Goal: Task Accomplishment & Management: Use online tool/utility

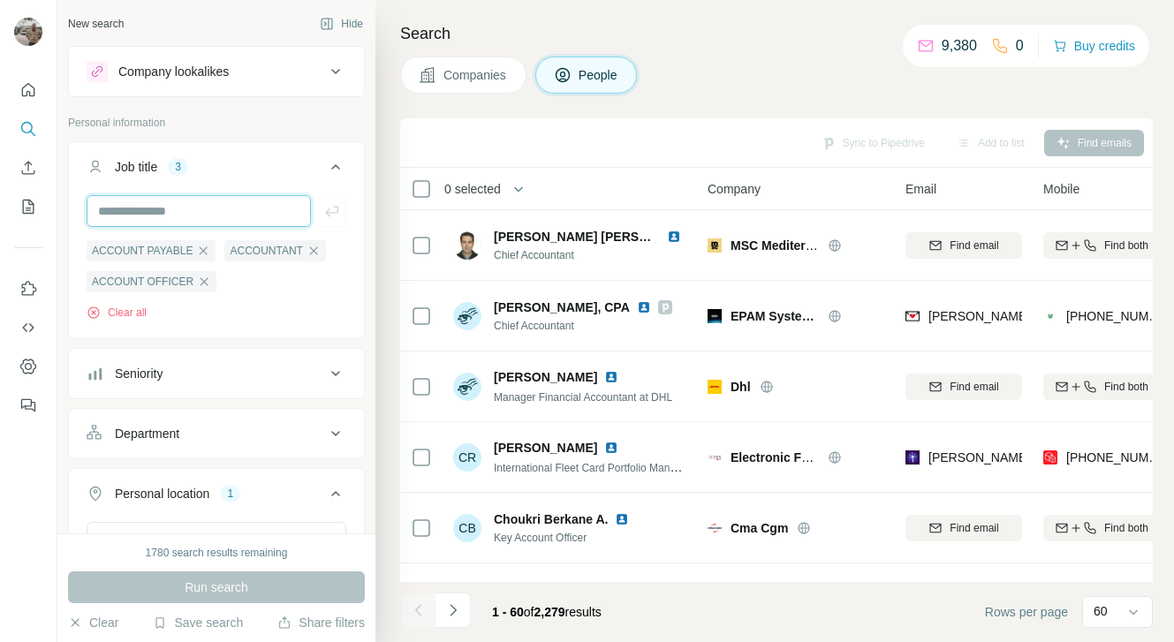
click at [177, 208] on input "text" at bounding box center [199, 211] width 224 height 32
click at [451, 608] on icon "Navigate to next page" at bounding box center [453, 610] width 18 height 18
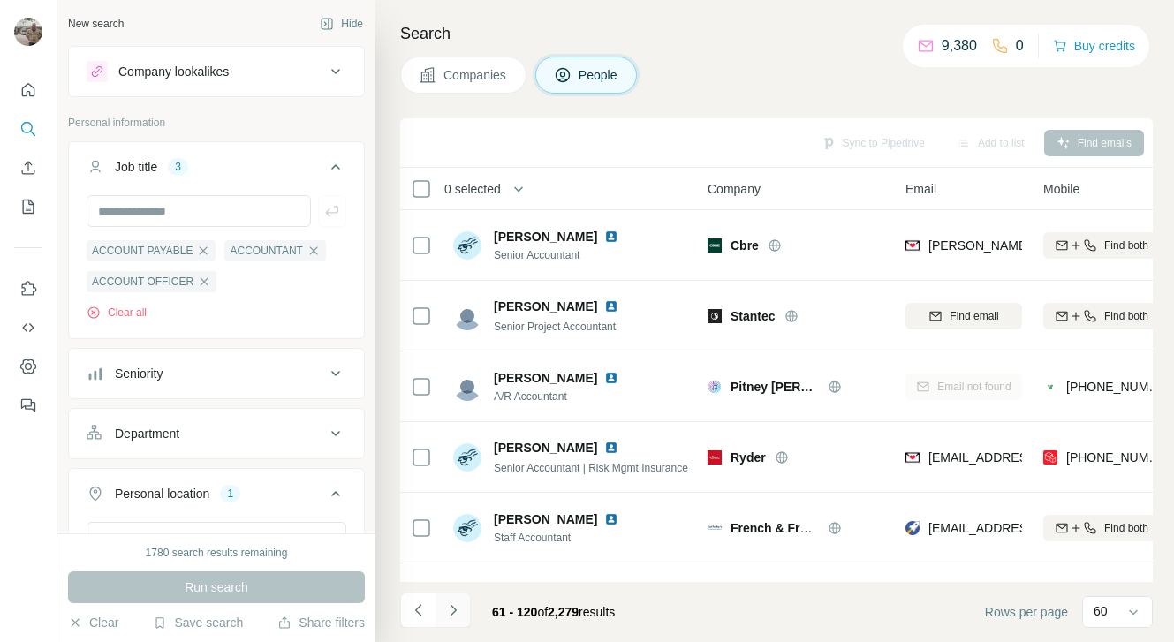
click at [457, 608] on icon "Navigate to next page" at bounding box center [453, 610] width 18 height 18
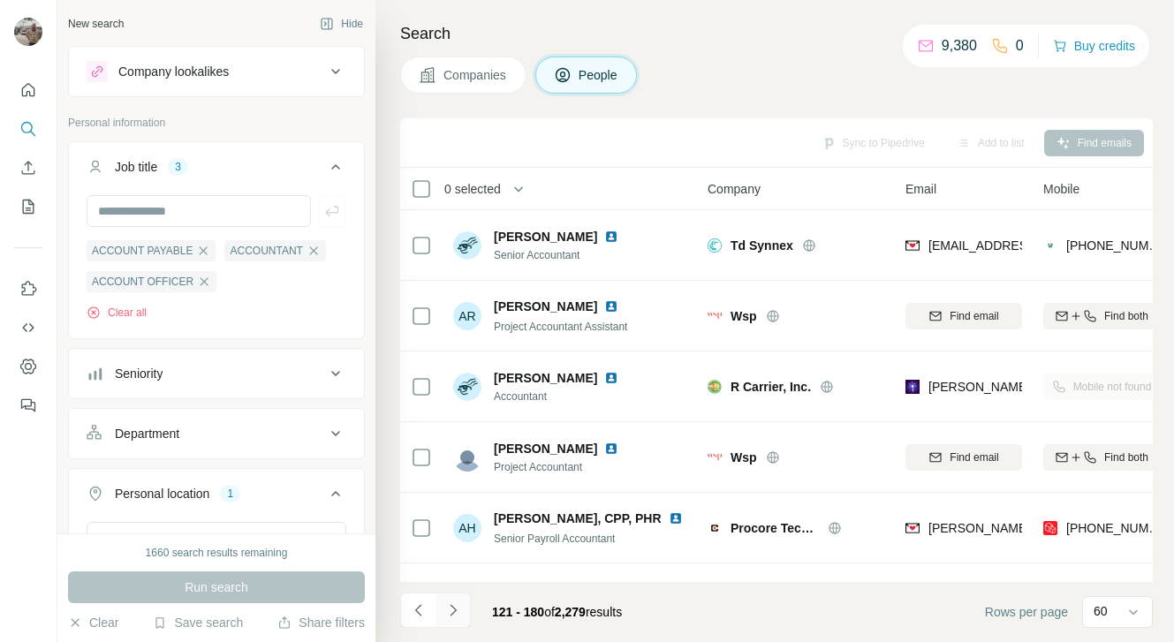
click at [457, 608] on icon "Navigate to next page" at bounding box center [453, 610] width 18 height 18
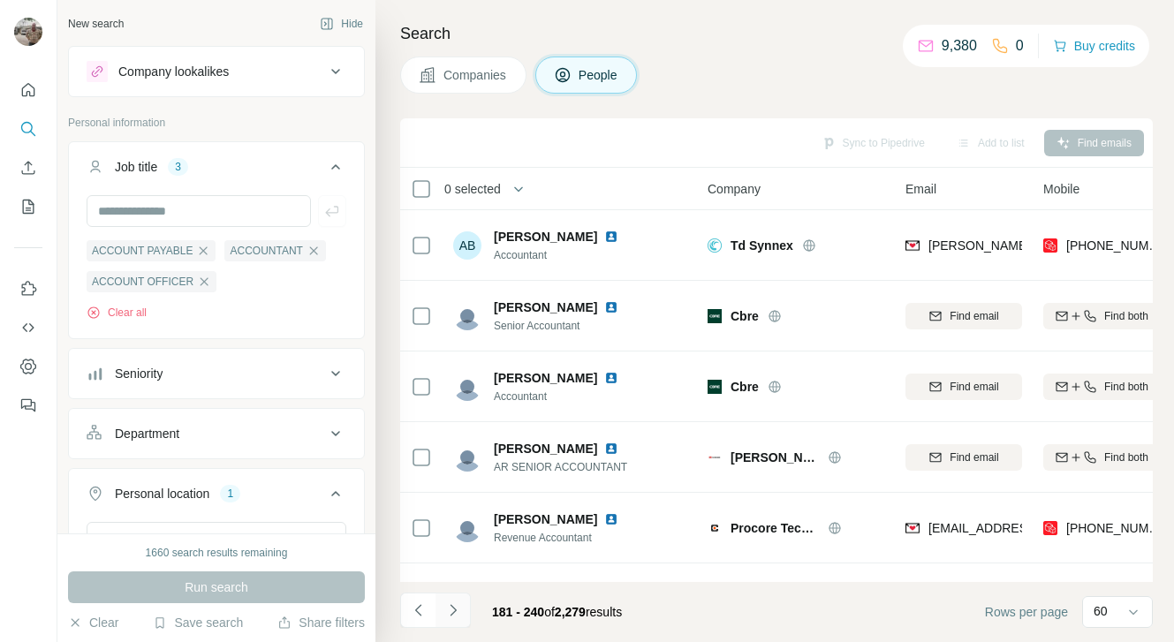
click at [457, 608] on icon "Navigate to next page" at bounding box center [453, 610] width 18 height 18
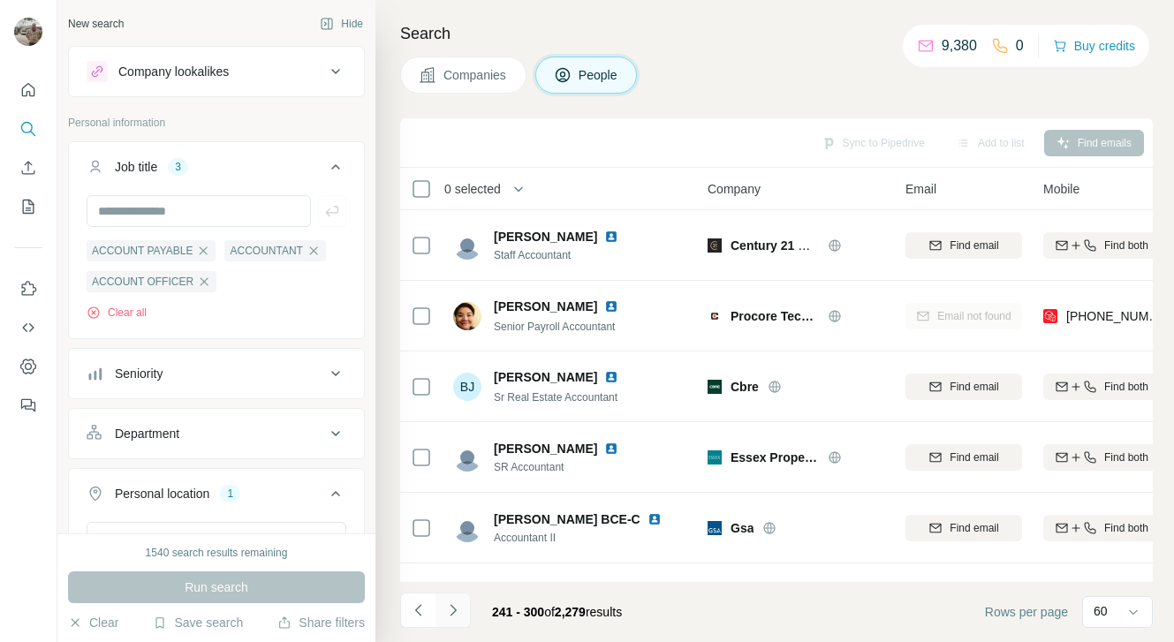
click at [455, 618] on icon "Navigate to next page" at bounding box center [453, 610] width 18 height 18
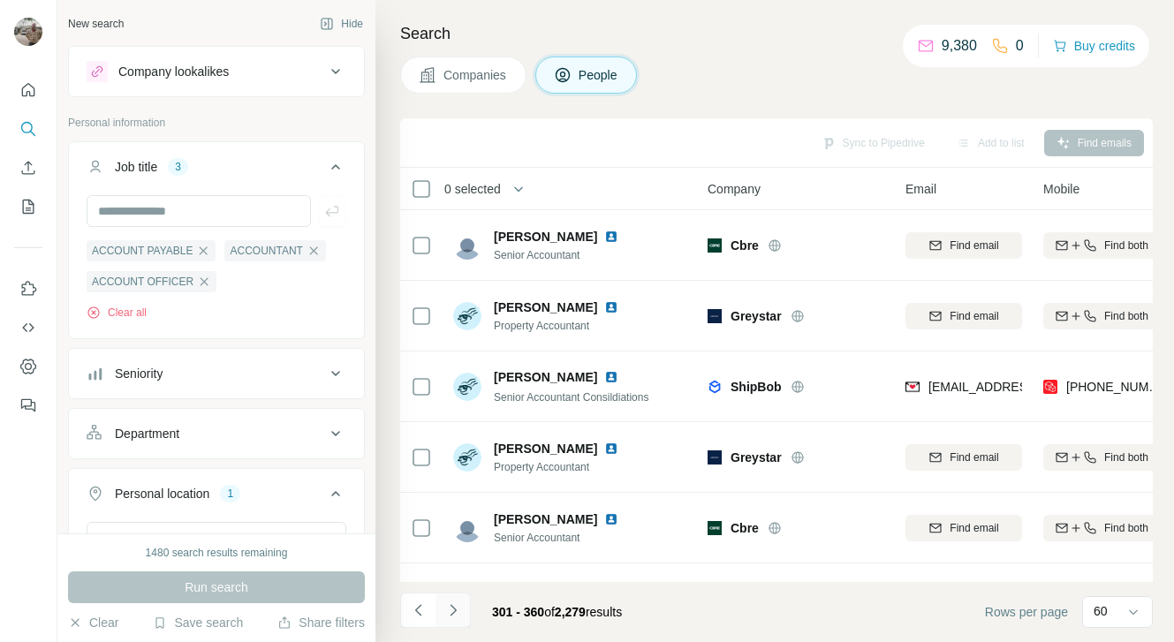
click at [455, 618] on icon "Navigate to next page" at bounding box center [453, 610] width 18 height 18
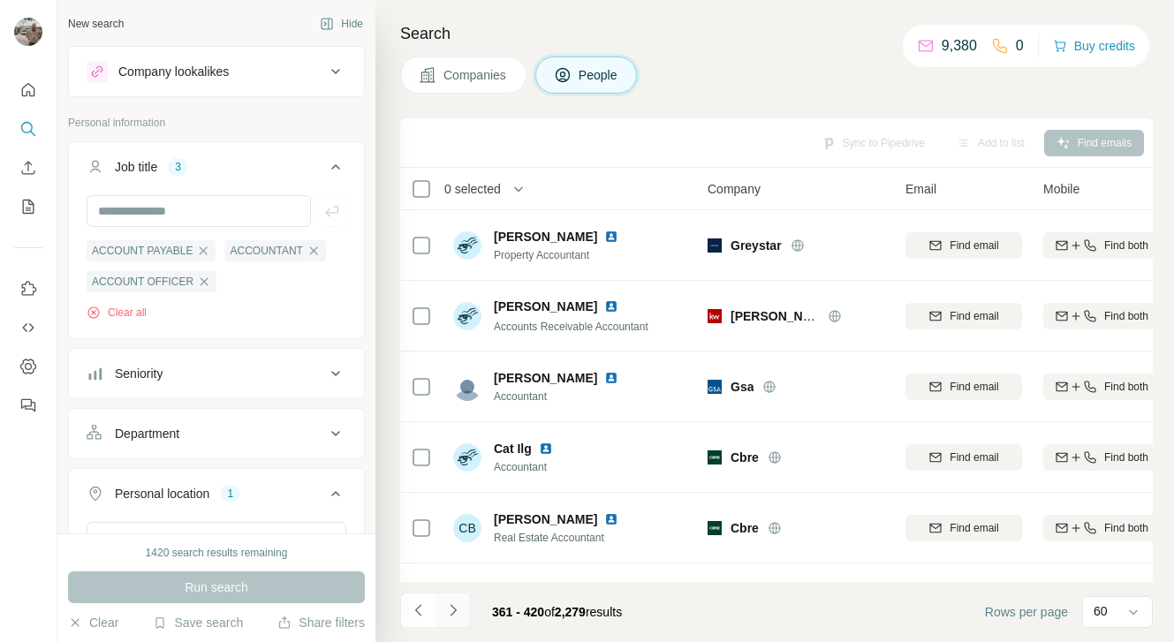
click at [456, 606] on icon "Navigate to next page" at bounding box center [453, 610] width 18 height 18
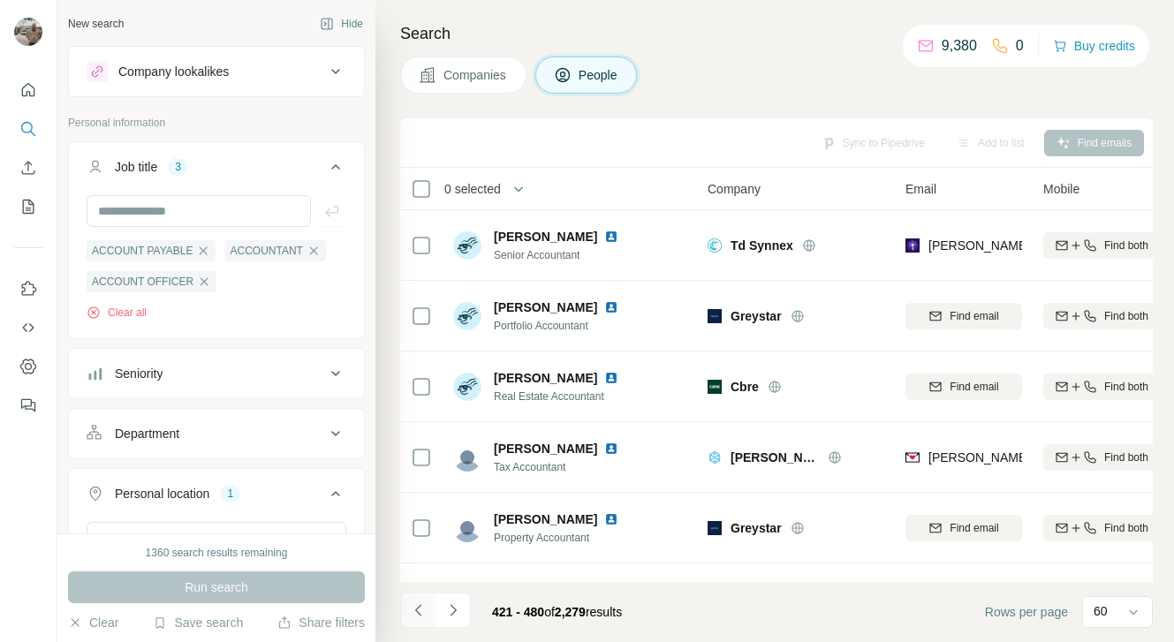
click at [422, 606] on icon "Navigate to previous page" at bounding box center [419, 610] width 18 height 18
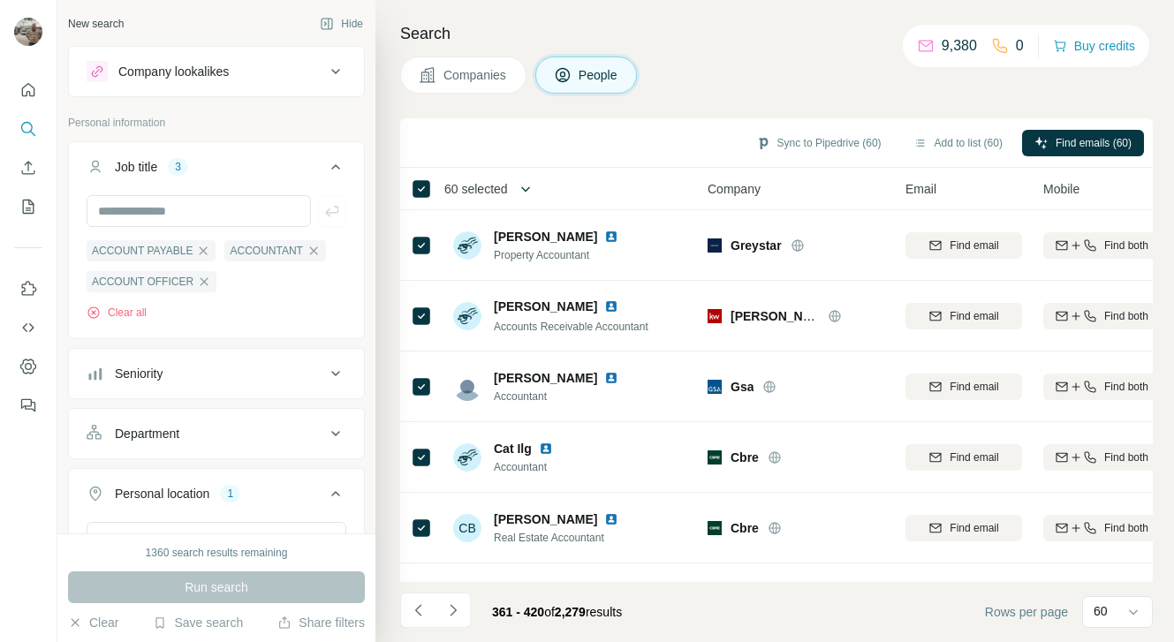
click at [521, 185] on button "button" at bounding box center [525, 188] width 35 height 35
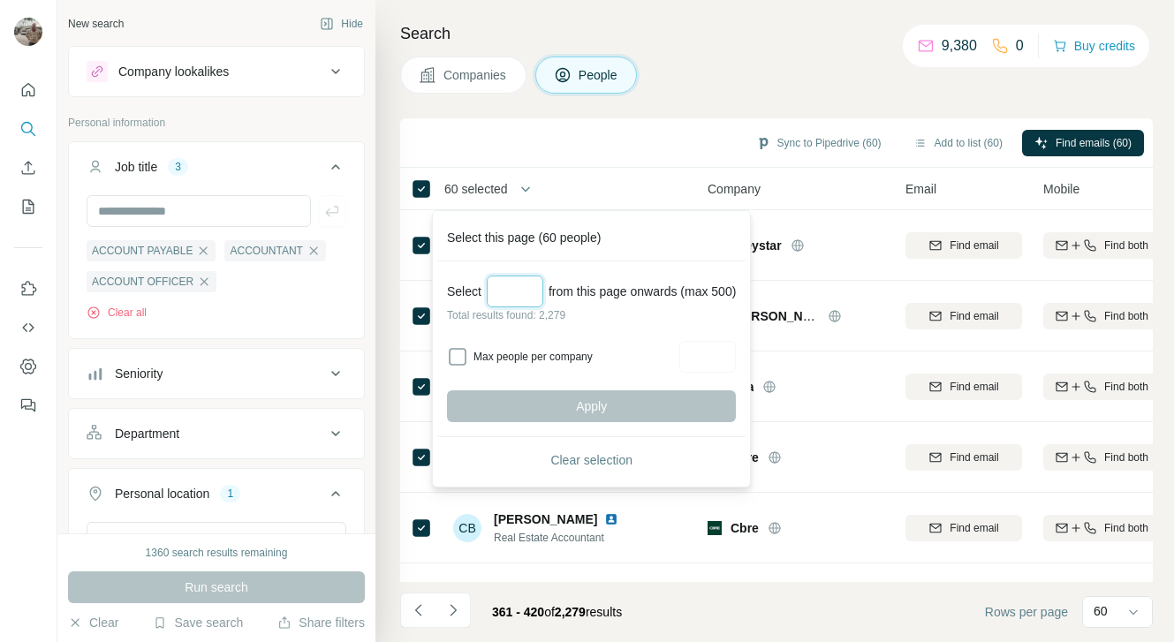
click at [510, 287] on input "Select a number (up to 500)" at bounding box center [515, 292] width 57 height 32
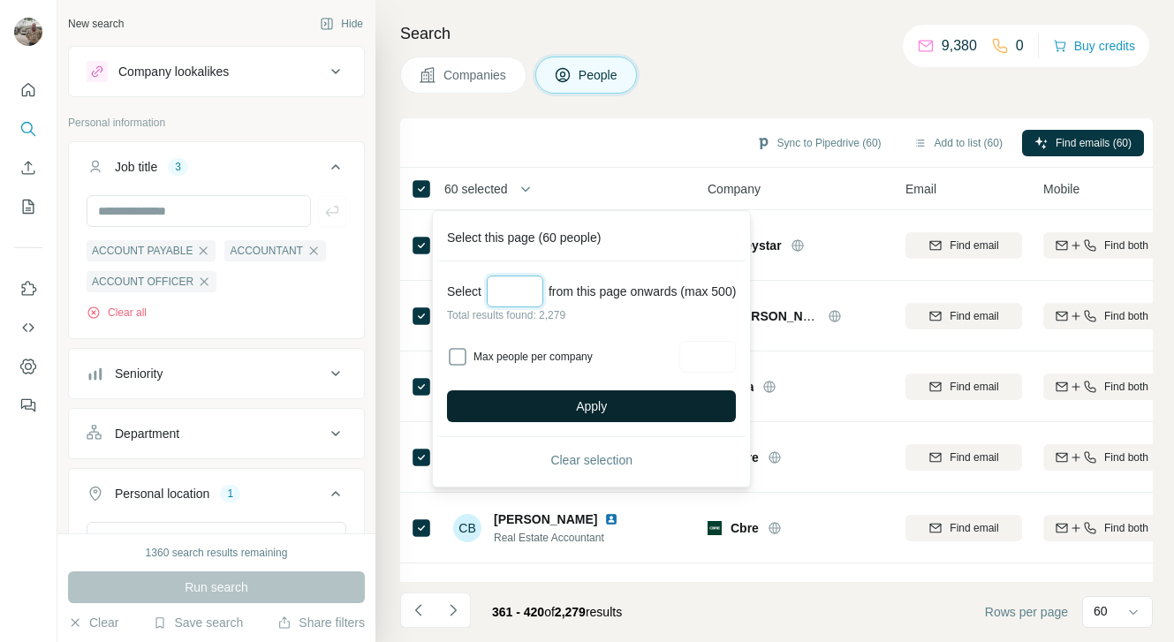
type input "***"
click at [578, 406] on button "Apply" at bounding box center [591, 406] width 289 height 32
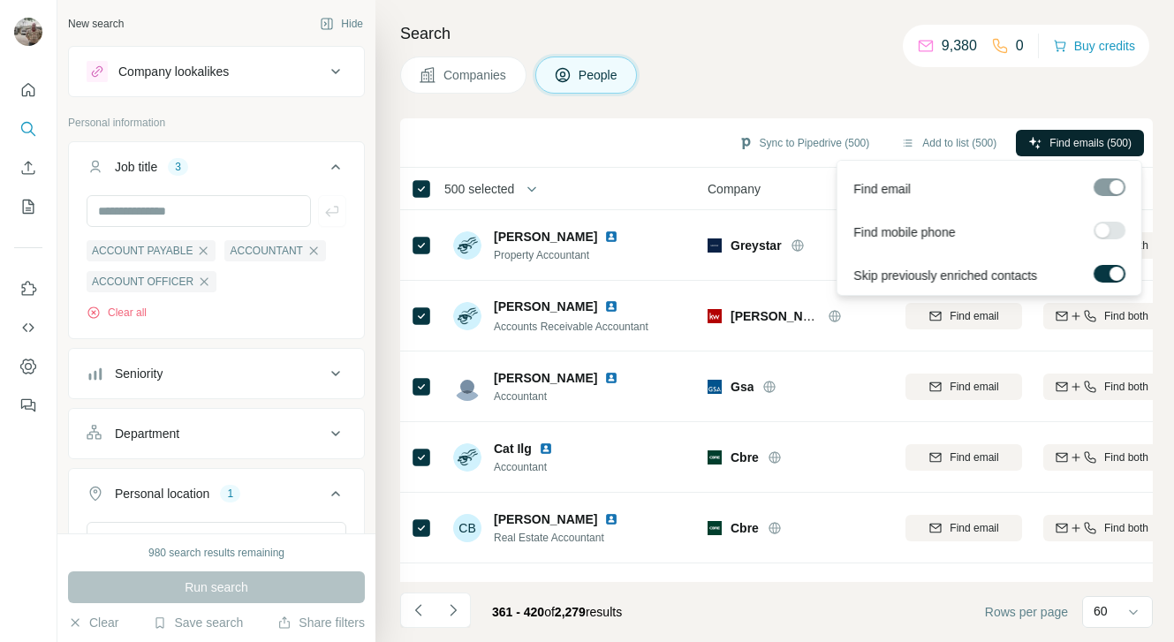
click at [1056, 141] on span "Find emails (500)" at bounding box center [1090, 143] width 82 height 16
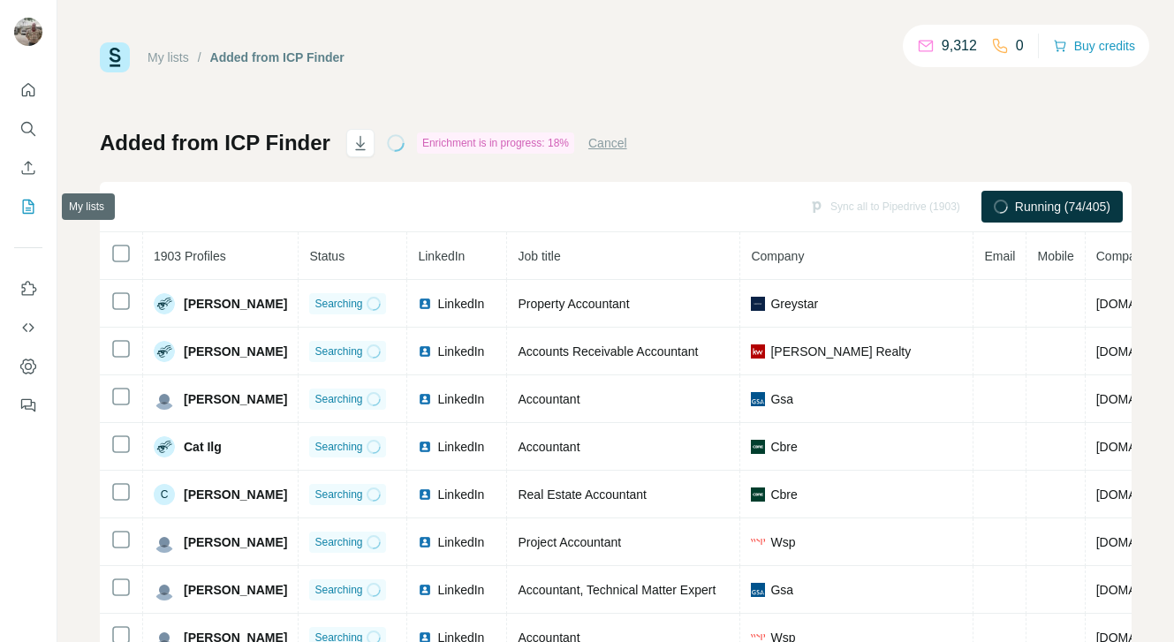
click at [26, 204] on icon "My lists" at bounding box center [28, 207] width 18 height 18
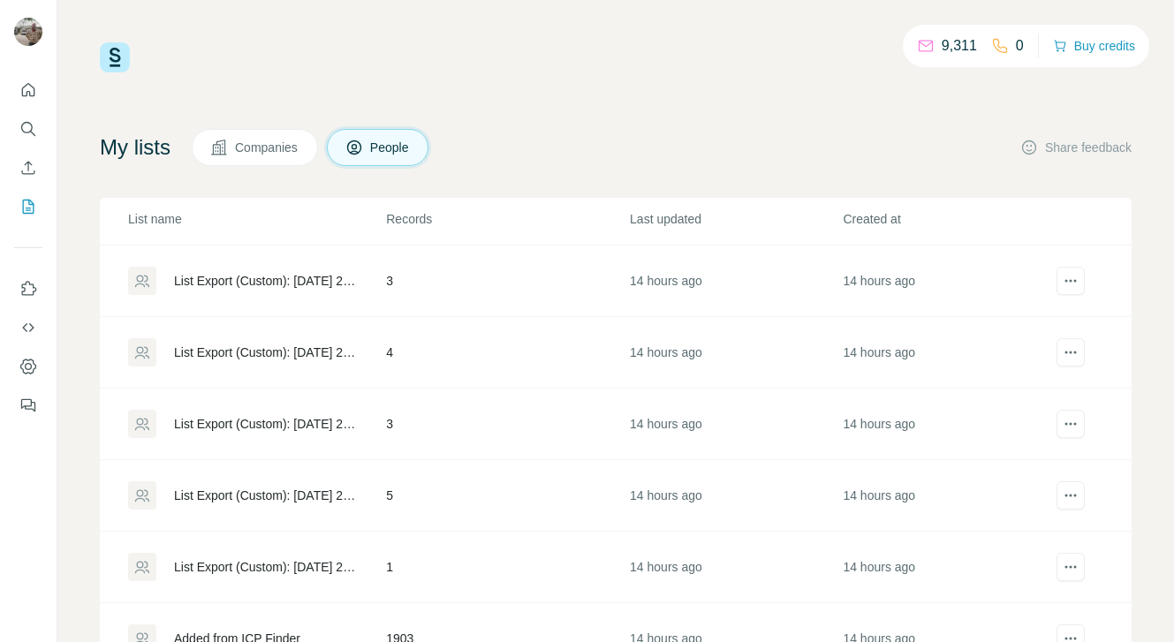
scroll to position [75, 0]
